Goal: Task Accomplishment & Management: Manage account settings

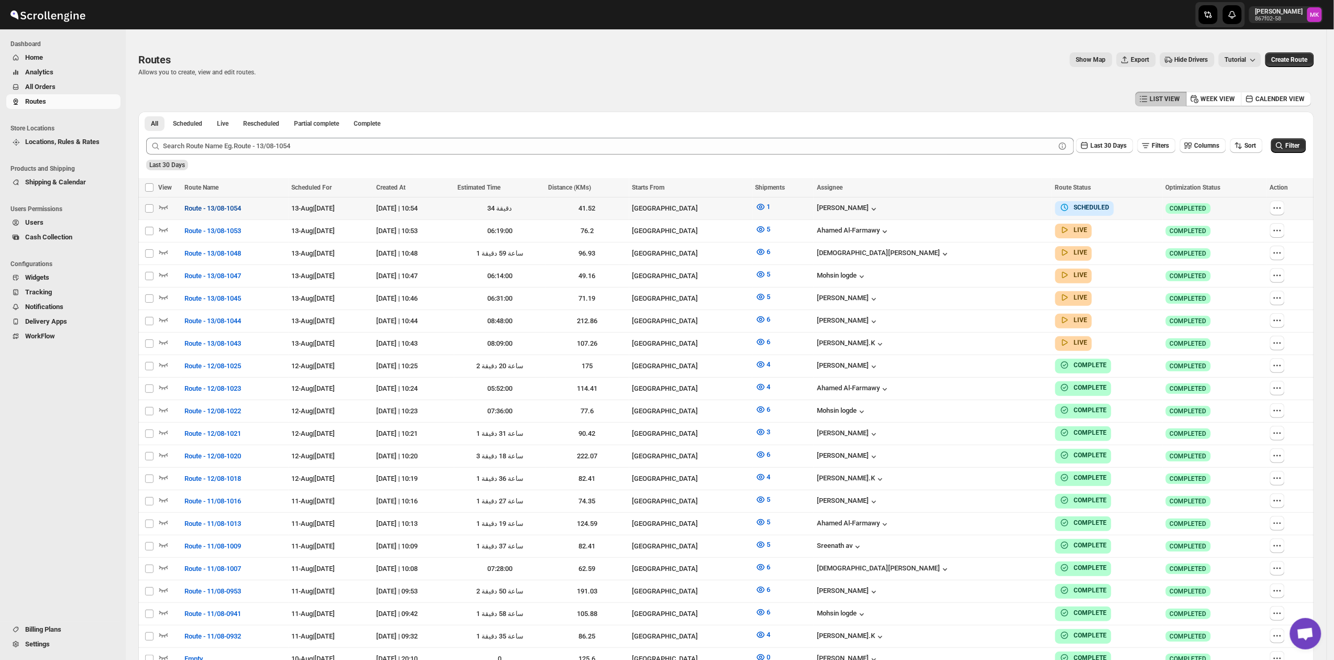
click at [216, 212] on span "Route - 13/08-1054" at bounding box center [212, 208] width 57 height 10
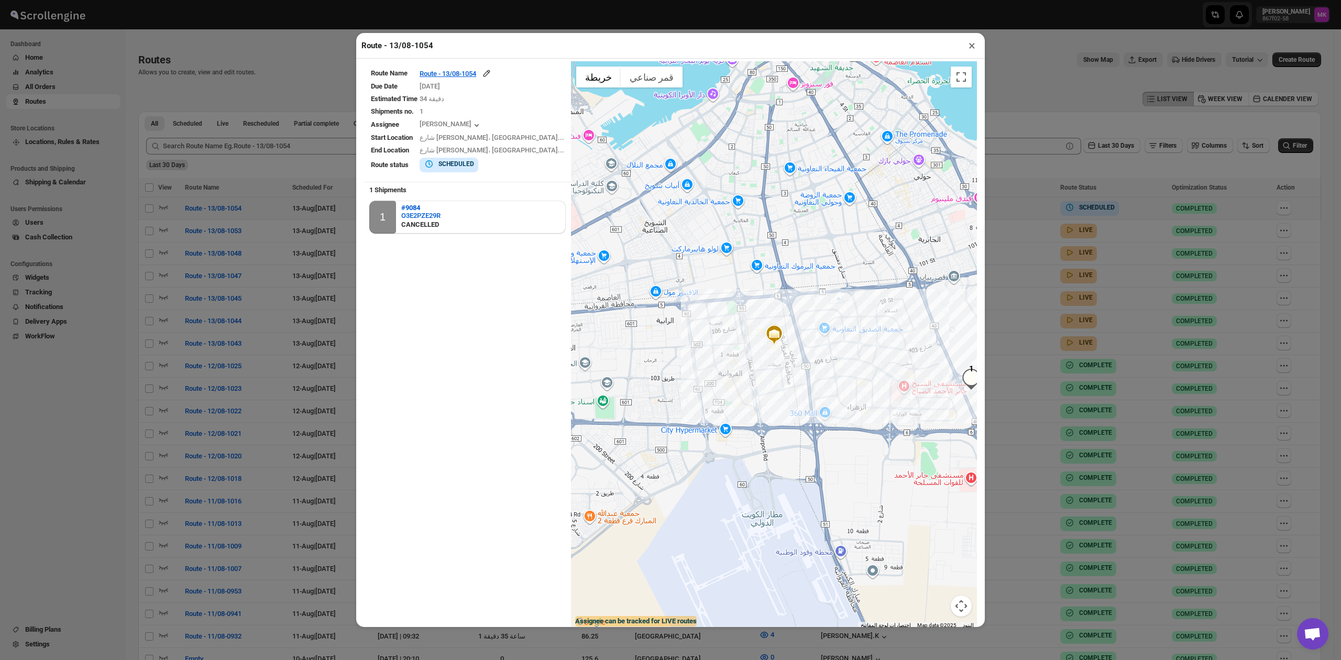
click at [1197, 339] on div "Route - 13/08-1054 × Route Name Route - 13/08-1054 Due Date [DATE] Estimated Ti…" at bounding box center [670, 330] width 1341 height 660
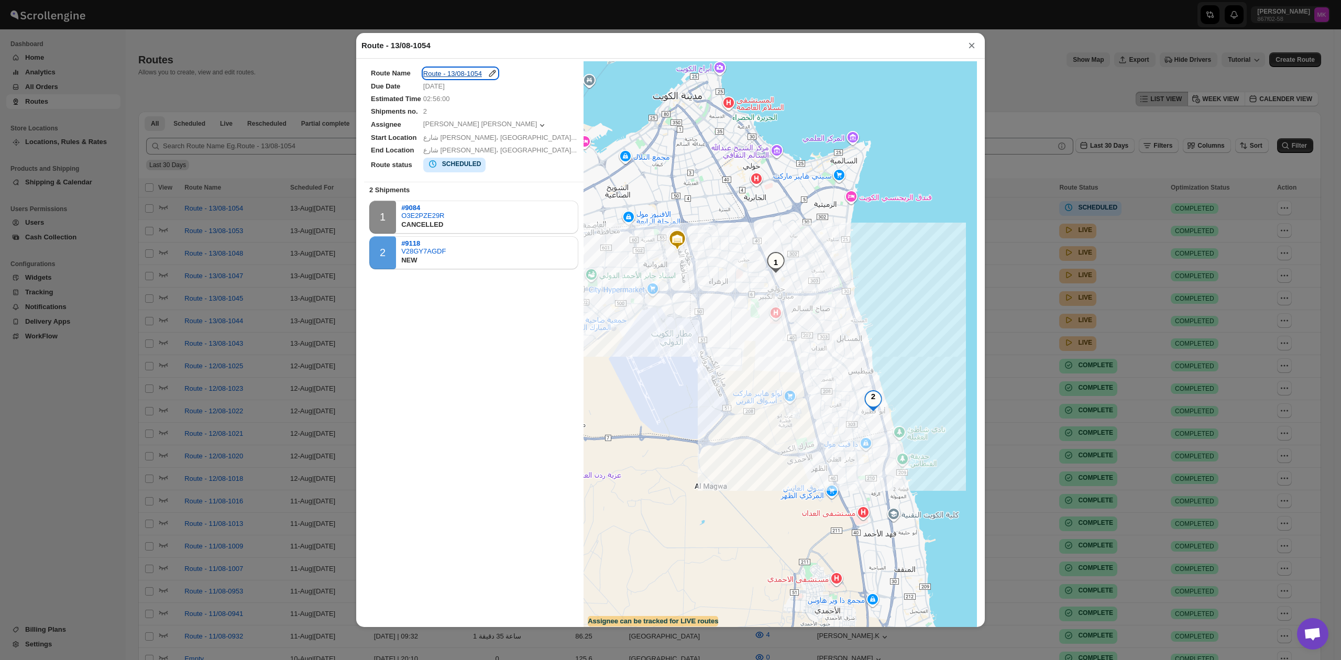
click at [463, 78] on div "Route - 13/08-1054" at bounding box center [460, 73] width 74 height 10
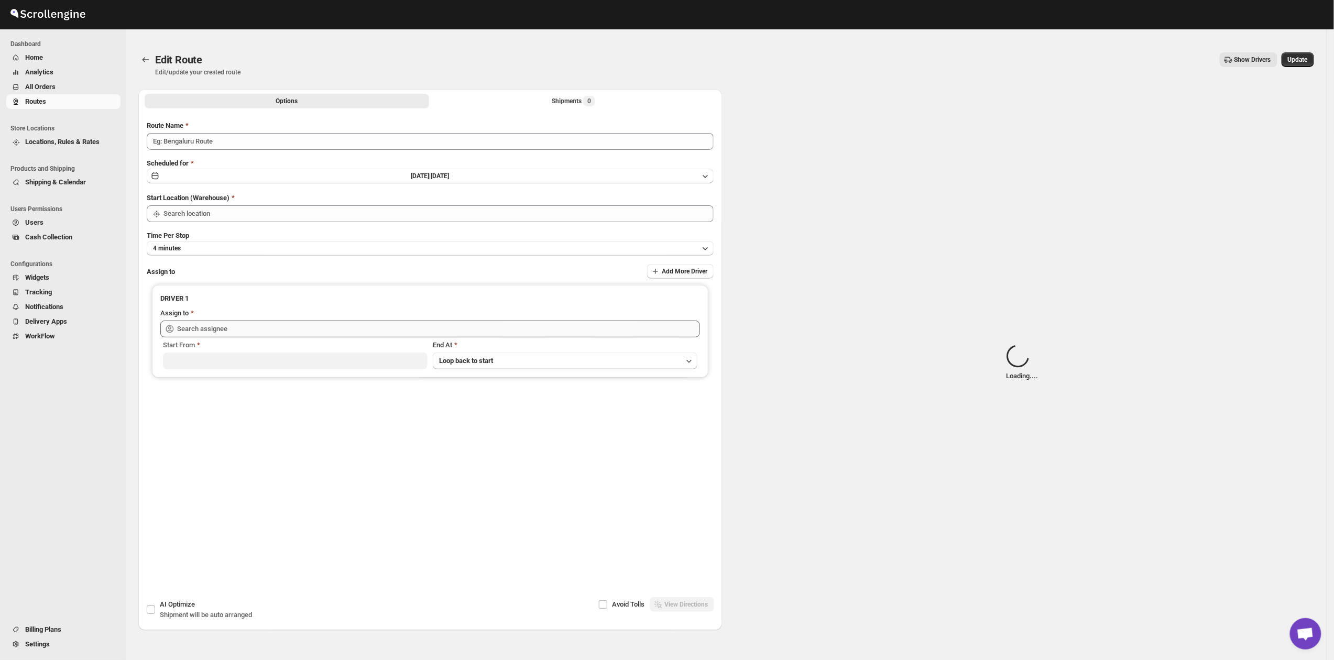
type input "Route - 13/08-1054"
click at [545, 105] on div "Shipments Loading..." at bounding box center [573, 101] width 67 height 10
type input "[GEOGRAPHIC_DATA]"
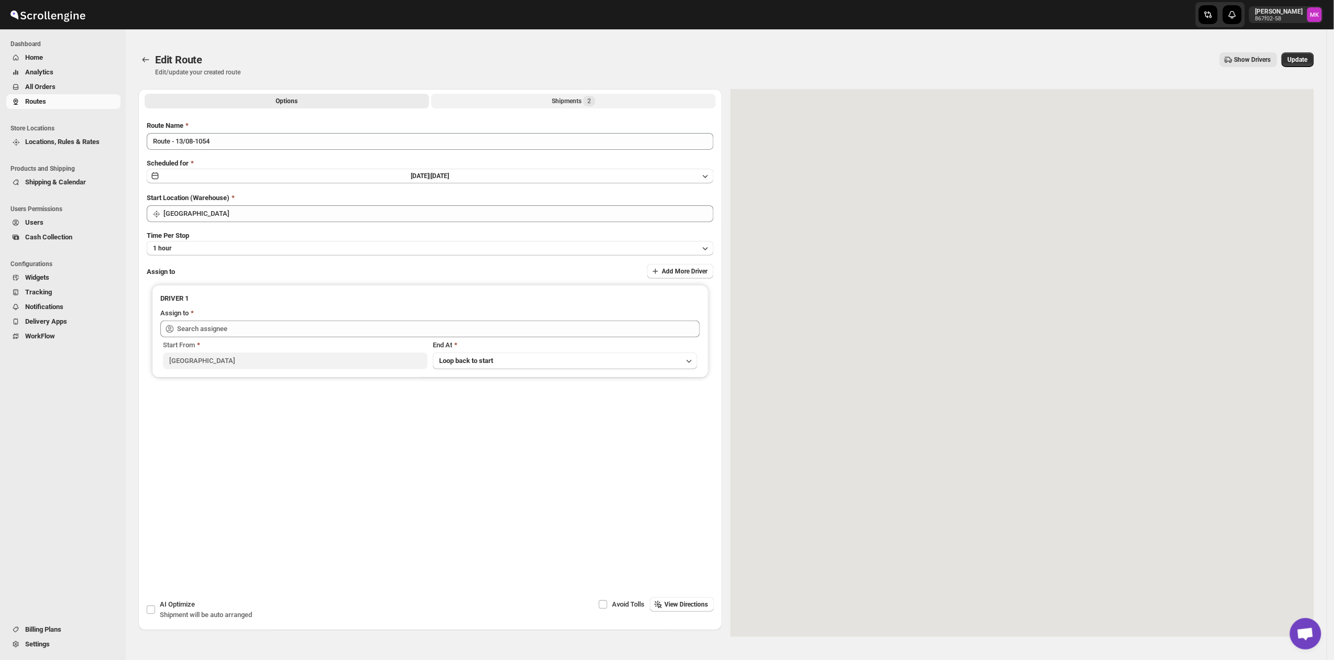
click at [545, 105] on button "Shipments 2" at bounding box center [573, 101] width 284 height 15
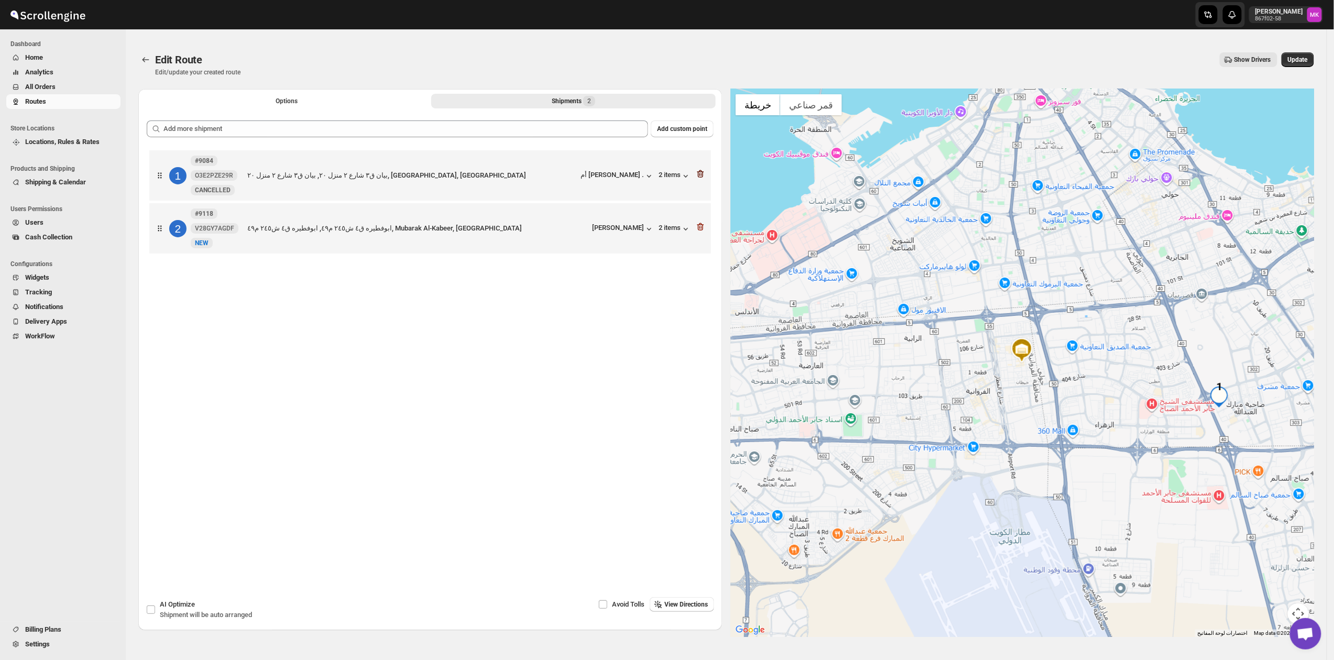
click at [706, 176] on icon "button" at bounding box center [700, 174] width 10 height 10
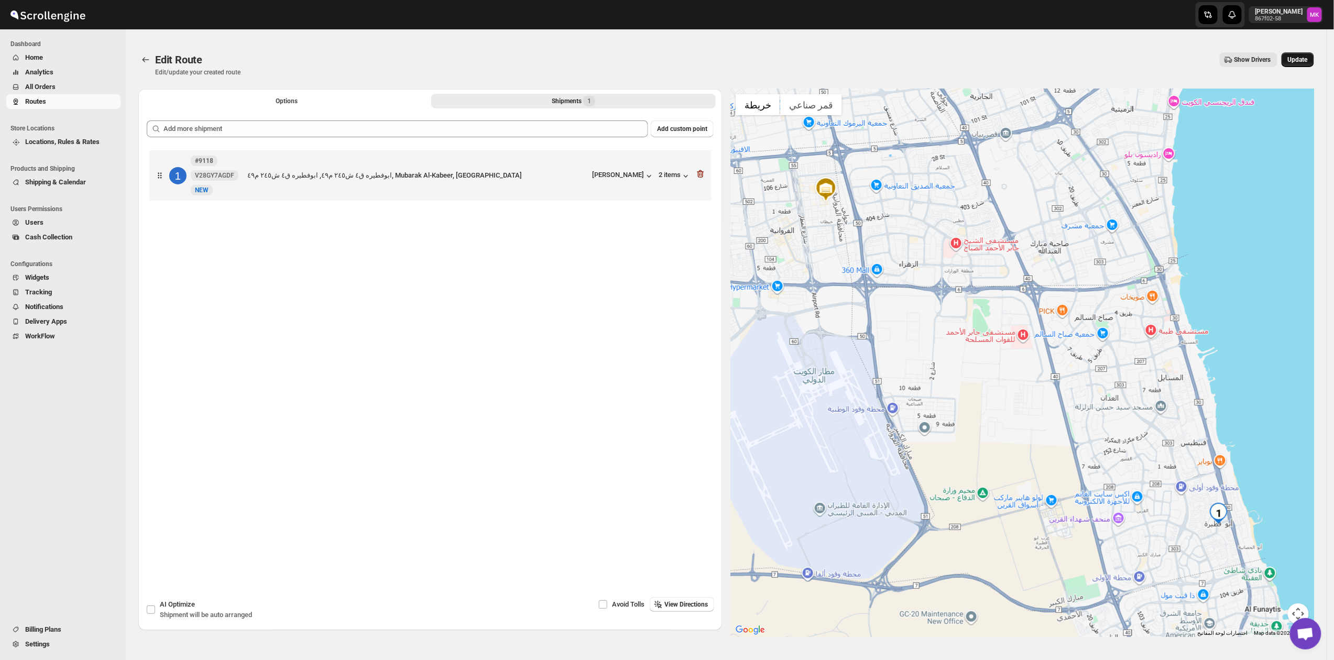
click at [1307, 58] on span "Update" at bounding box center [1297, 60] width 20 height 8
